Goal: Task Accomplishment & Management: Manage account settings

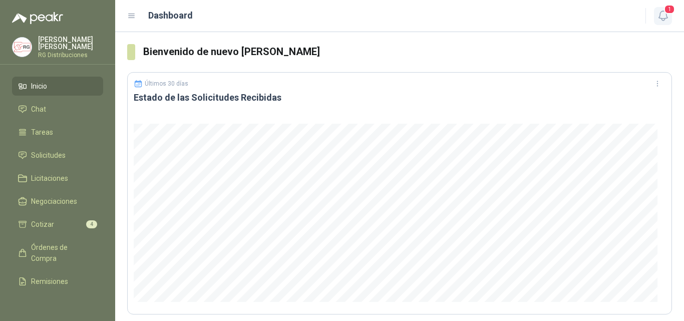
click at [665, 10] on span "1" at bounding box center [669, 10] width 11 height 10
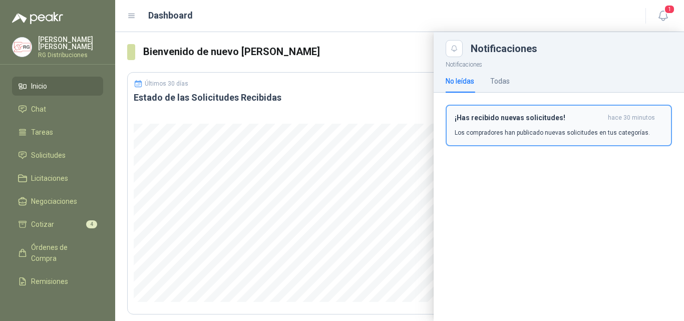
click at [556, 118] on h3 "¡Has recibido nuevas solicitudes!" at bounding box center [529, 118] width 149 height 9
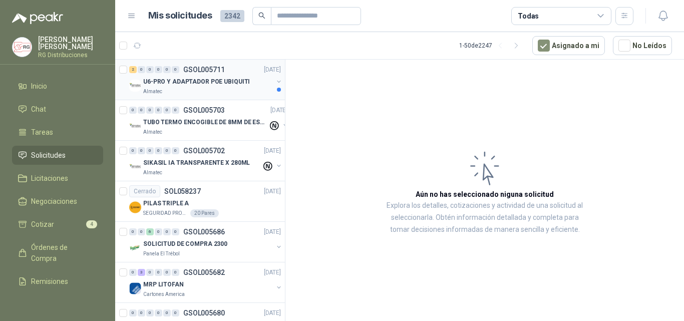
click at [212, 81] on p "U6-PRO Y ADAPTADOR POE UBIQUITI" at bounding box center [196, 82] width 107 height 10
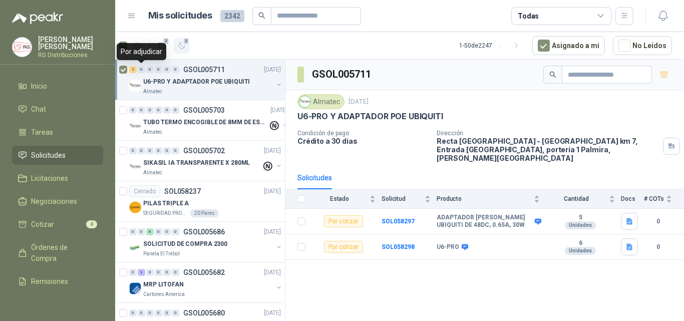
click at [181, 49] on icon "button" at bounding box center [182, 46] width 9 height 9
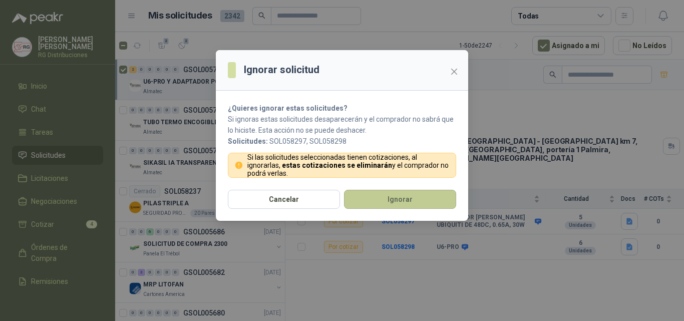
click at [366, 200] on button "Ignorar" at bounding box center [400, 199] width 112 height 19
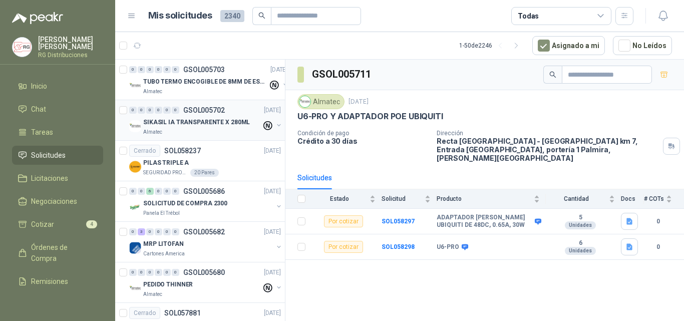
click at [221, 122] on p "SIKASIL IA TRANSPARENTE X 280ML" at bounding box center [196, 123] width 107 height 10
click at [215, 81] on p "TUBO TERMO ENCOGIBLE DE 8MM DE ESPESOR X 5CMS" at bounding box center [205, 82] width 125 height 10
